Goal: Download file/media

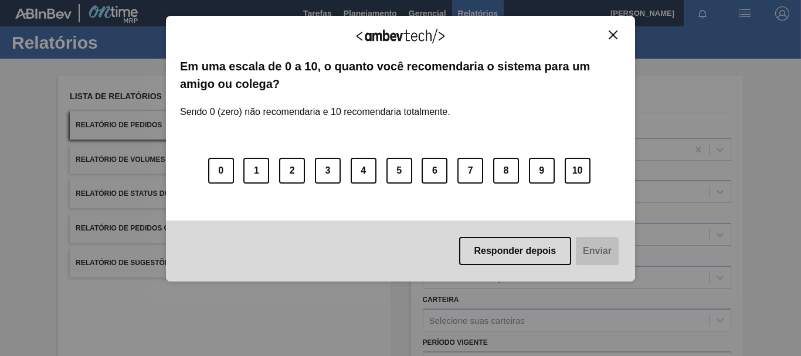
click at [613, 38] on img "Close" at bounding box center [613, 34] width 9 height 9
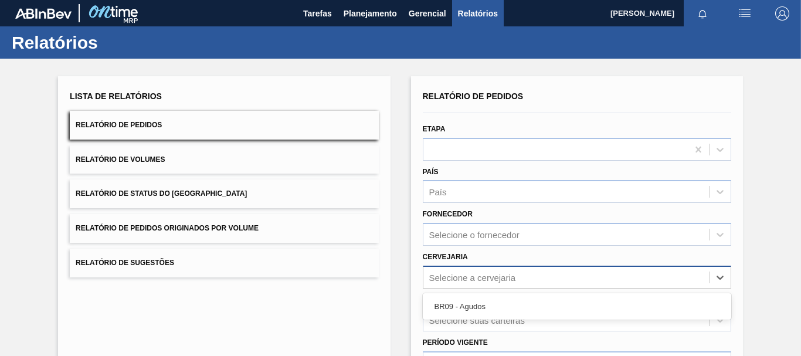
click at [476, 279] on div "Selecione a cervejaria" at bounding box center [472, 277] width 87 height 10
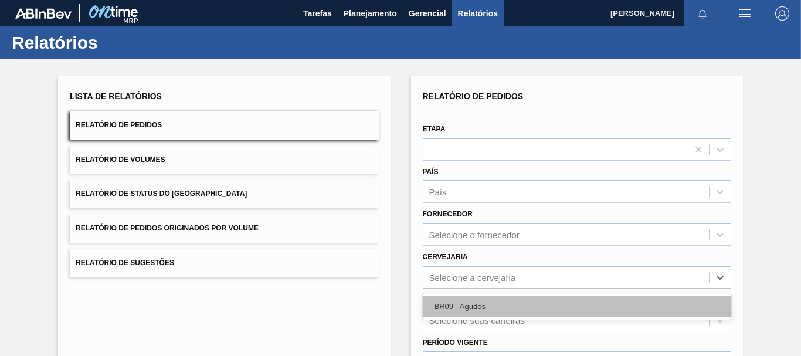
click at [467, 302] on div "BR09 - Agudos" at bounding box center [577, 307] width 308 height 22
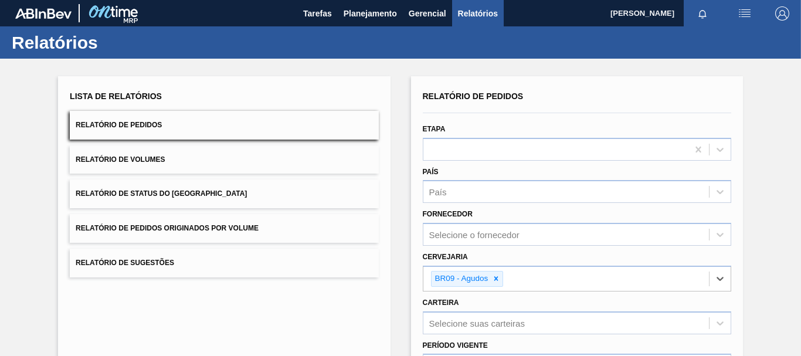
scroll to position [176, 0]
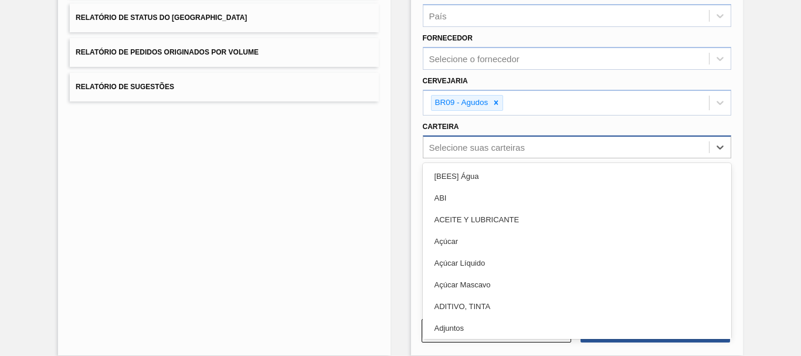
click at [486, 154] on div "Selecione suas carteiras" at bounding box center [566, 146] width 286 height 17
click at [398, 158] on div "Lista de Relatórios Relatório de Pedidos Relatório de Volumes Relatório de Stat…" at bounding box center [400, 126] width 801 height 487
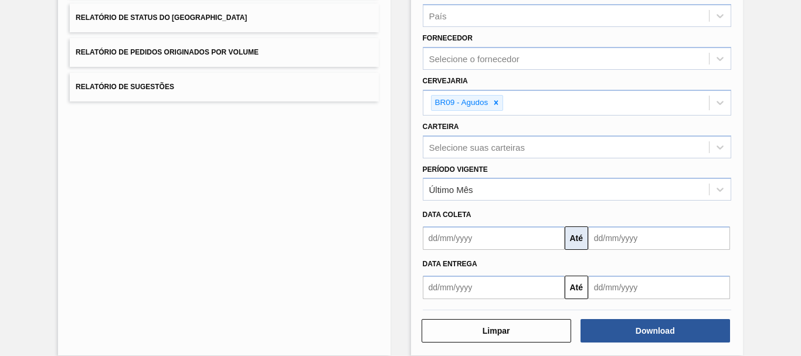
click at [573, 245] on button "Até" at bounding box center [576, 237] width 23 height 23
click at [551, 235] on input "text" at bounding box center [494, 237] width 142 height 23
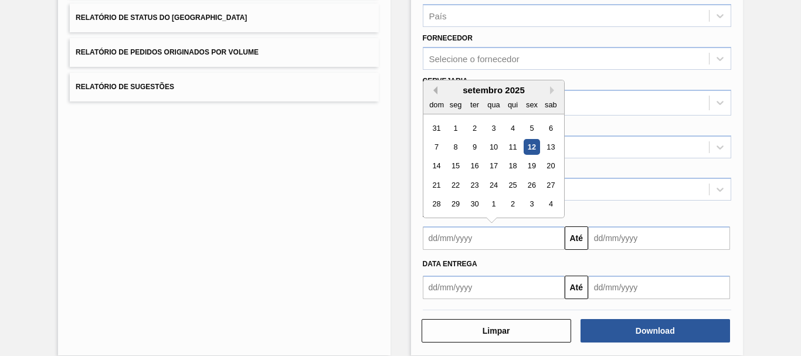
click at [430, 90] on button "Previous Month" at bounding box center [433, 90] width 8 height 8
click at [495, 187] on div "20" at bounding box center [494, 185] width 16 height 16
type input "[DATE]"
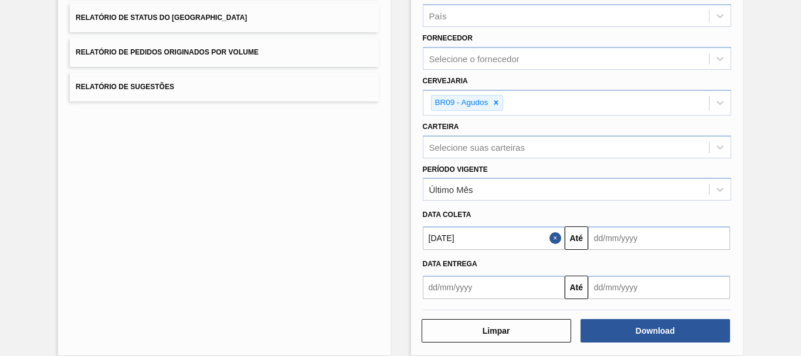
click at [609, 235] on input "text" at bounding box center [659, 237] width 142 height 23
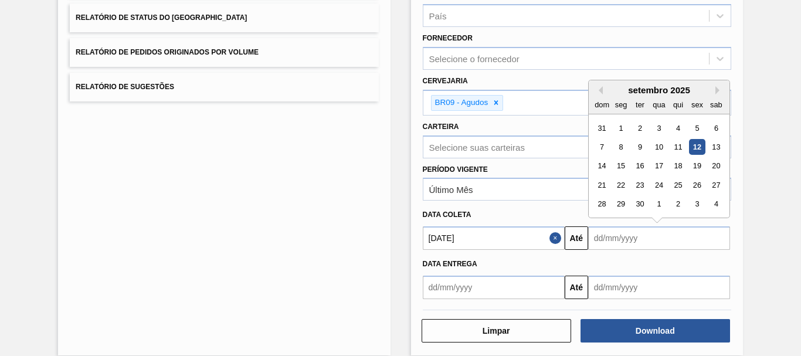
click at [722, 85] on div "setembro 2025" at bounding box center [659, 90] width 141 height 10
click at [717, 90] on button "Next Month" at bounding box center [719, 90] width 8 height 8
click at [710, 201] on div "1" at bounding box center [716, 204] width 16 height 16
type input "[DATE]"
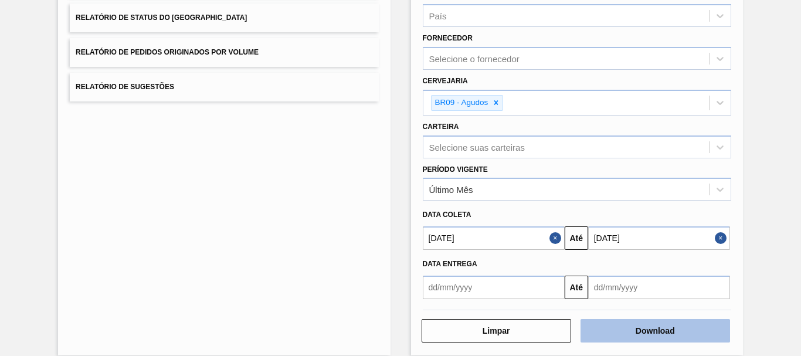
click at [652, 326] on button "Download" at bounding box center [656, 330] width 150 height 23
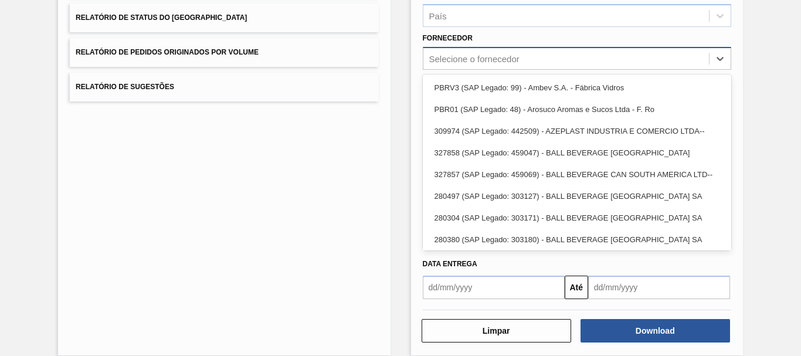
click at [458, 60] on div "Selecione o fornecedor" at bounding box center [474, 59] width 90 height 10
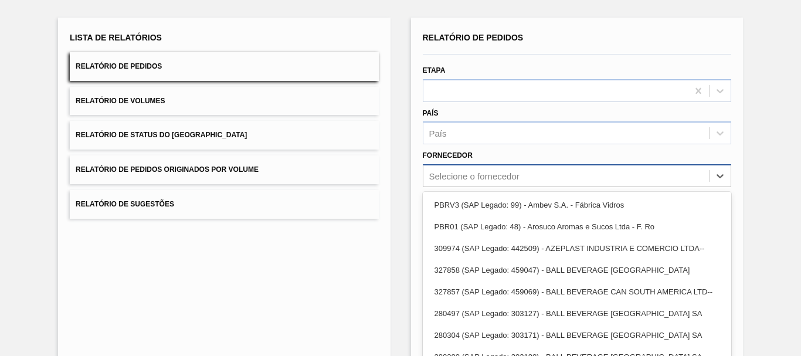
scroll to position [190, 0]
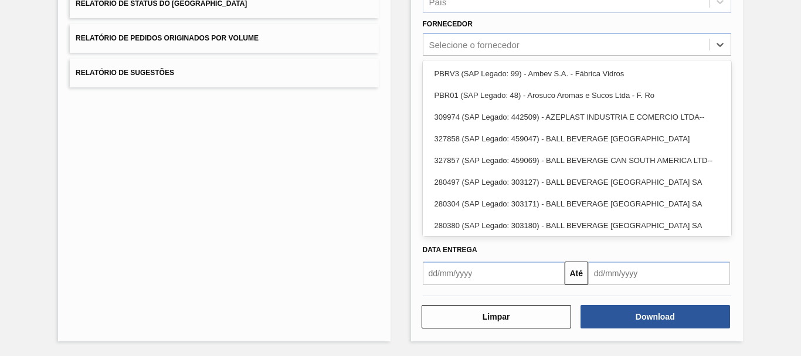
click at [396, 155] on div "Lista de Relatórios Relatório de Pedidos Relatório de Volumes Relatório de Stat…" at bounding box center [400, 112] width 801 height 487
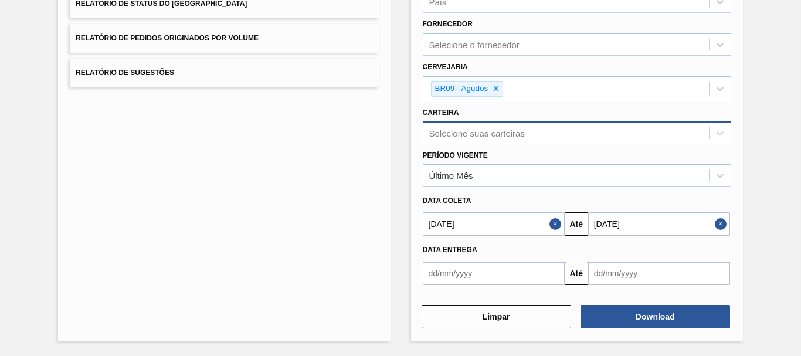
click at [440, 128] on div "Selecione suas carteiras" at bounding box center [477, 133] width 96 height 10
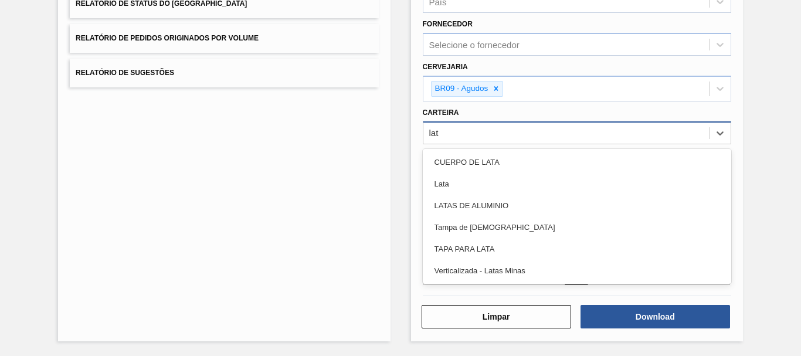
type input "lata"
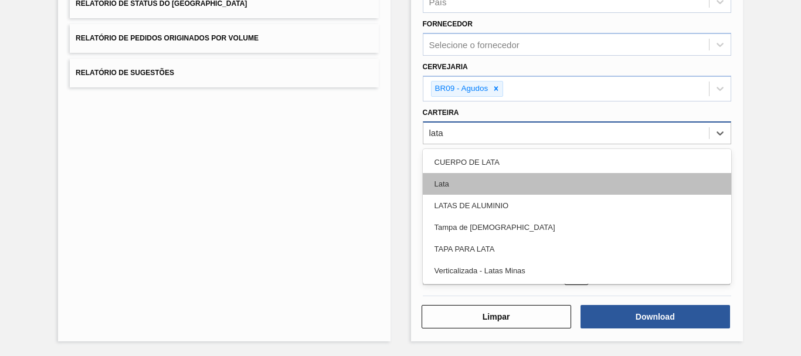
click at [458, 193] on div "Lata" at bounding box center [577, 184] width 308 height 22
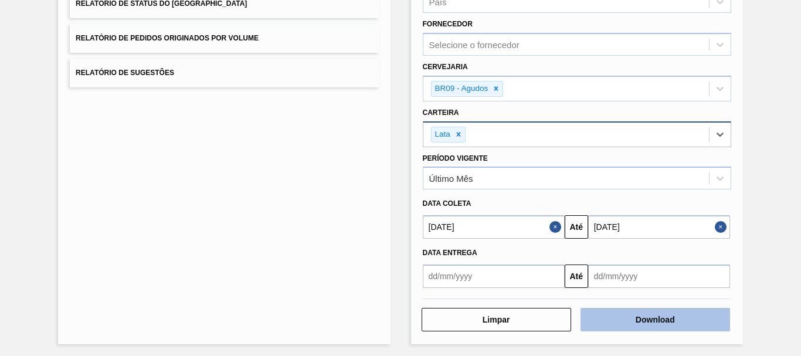
click at [632, 317] on button "Download" at bounding box center [656, 319] width 150 height 23
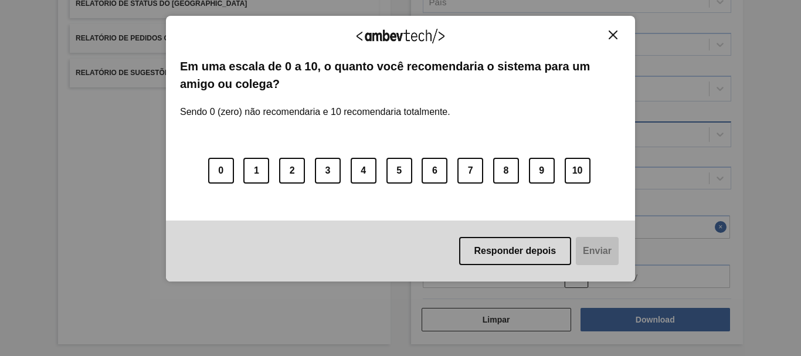
click at [613, 32] on img "Close" at bounding box center [613, 34] width 9 height 9
click at [614, 38] on img "Close" at bounding box center [613, 34] width 9 height 9
